Goal: Contribute content

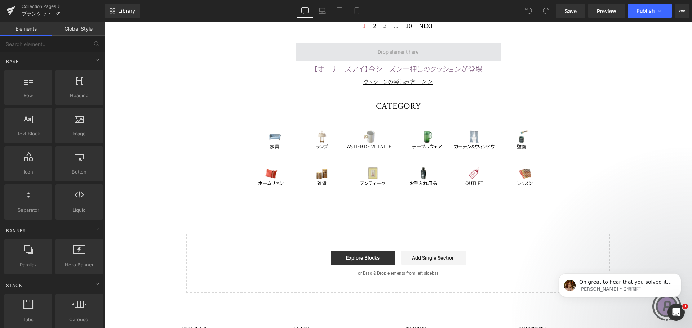
scroll to position [1569, 0]
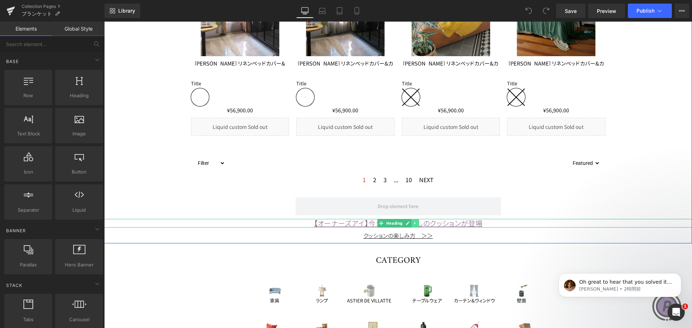
click at [414, 224] on icon at bounding box center [415, 223] width 4 height 4
click at [417, 223] on icon at bounding box center [419, 223] width 4 height 4
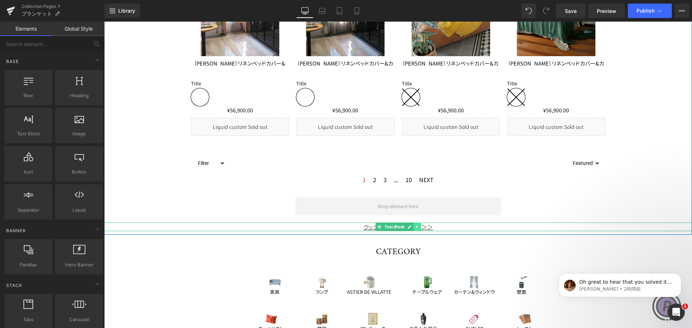
click at [415, 228] on icon at bounding box center [417, 227] width 4 height 4
click at [419, 225] on icon at bounding box center [421, 227] width 4 height 4
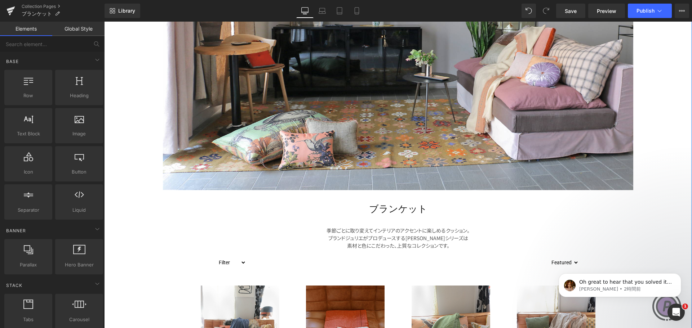
scroll to position [162, 0]
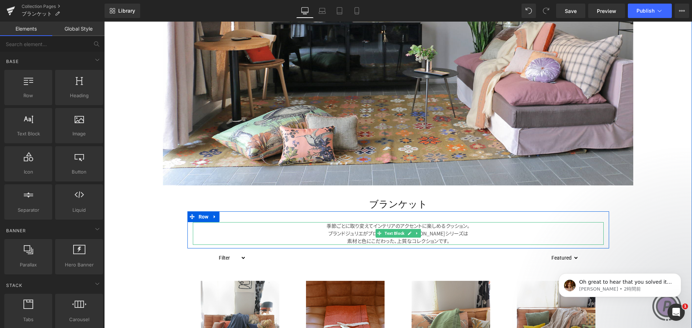
click at [354, 229] on p "季節ごとに取り変えてインテリアのアクセントに楽しめるクッション。" at bounding box center [398, 226] width 411 height 8
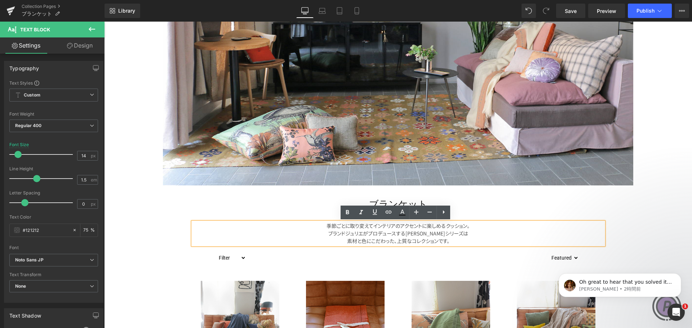
drag, startPoint x: 482, startPoint y: 233, endPoint x: 318, endPoint y: 226, distance: 164.2
click at [318, 226] on div "季節ごとに取り変えてインテリアのアクセントに楽しめるクッション。 ブランドジュリエがプロデュースするフレンチ[PERSON_NAME]シリーズは 素材と色にこ…" at bounding box center [398, 233] width 411 height 23
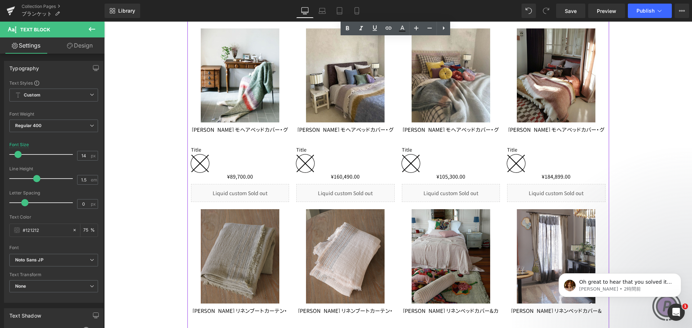
scroll to position [1136, 0]
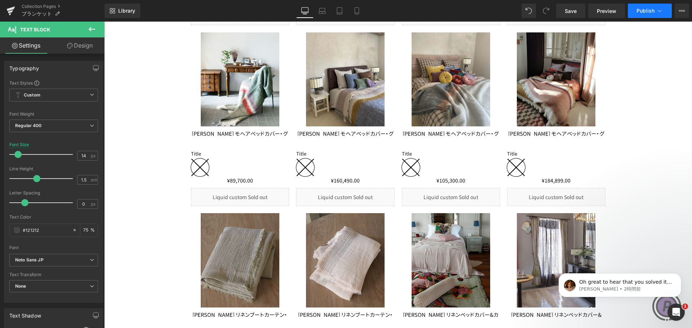
click at [649, 11] on span "Publish" at bounding box center [646, 11] width 18 height 6
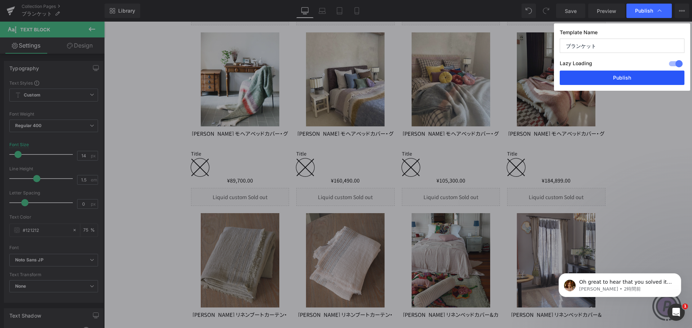
click at [632, 76] on button "Publish" at bounding box center [622, 78] width 125 height 14
